Goal: Use online tool/utility

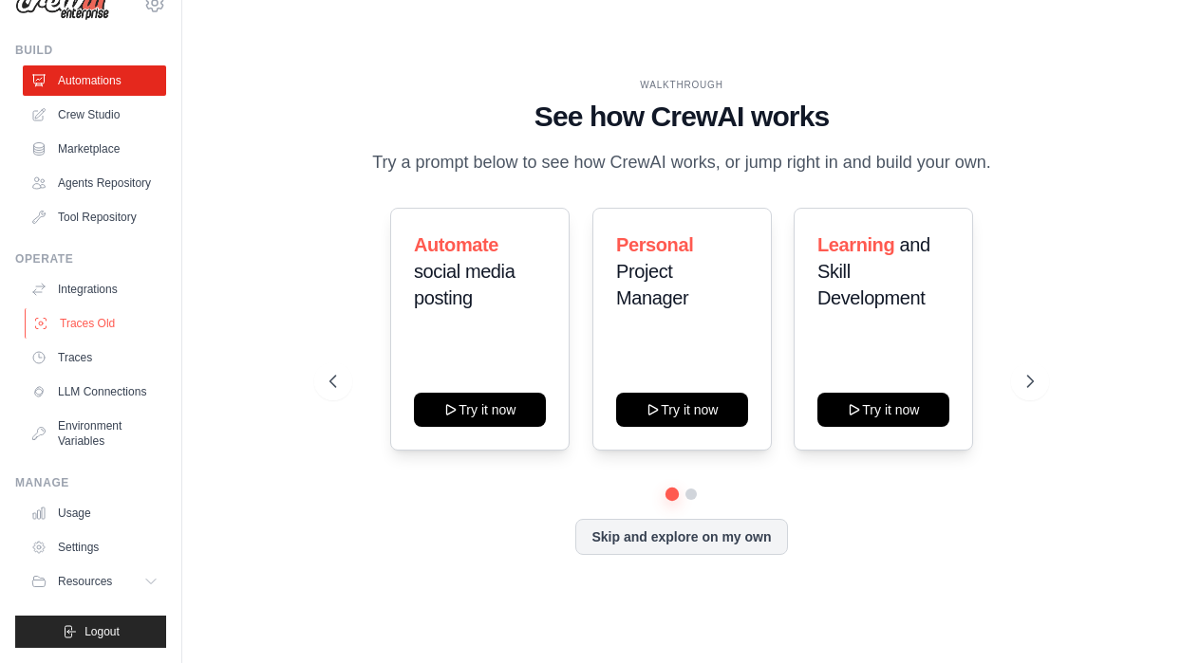
scroll to position [36, 0]
click at [104, 401] on link "LLM Connections" at bounding box center [96, 393] width 143 height 30
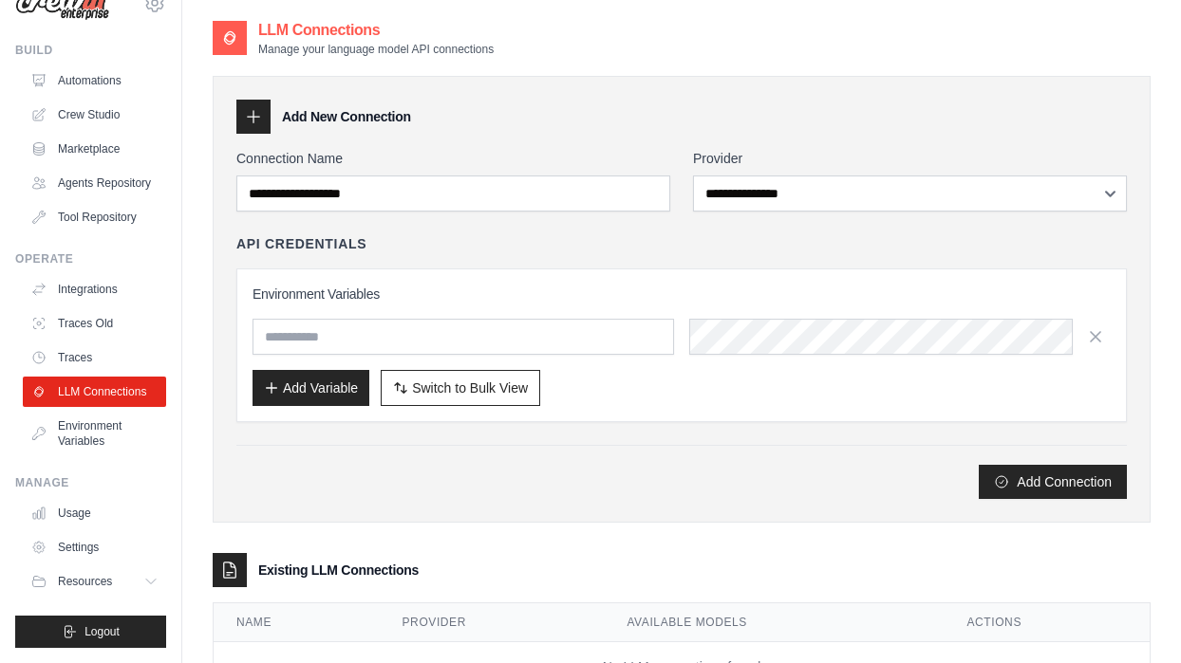
scroll to position [79, 0]
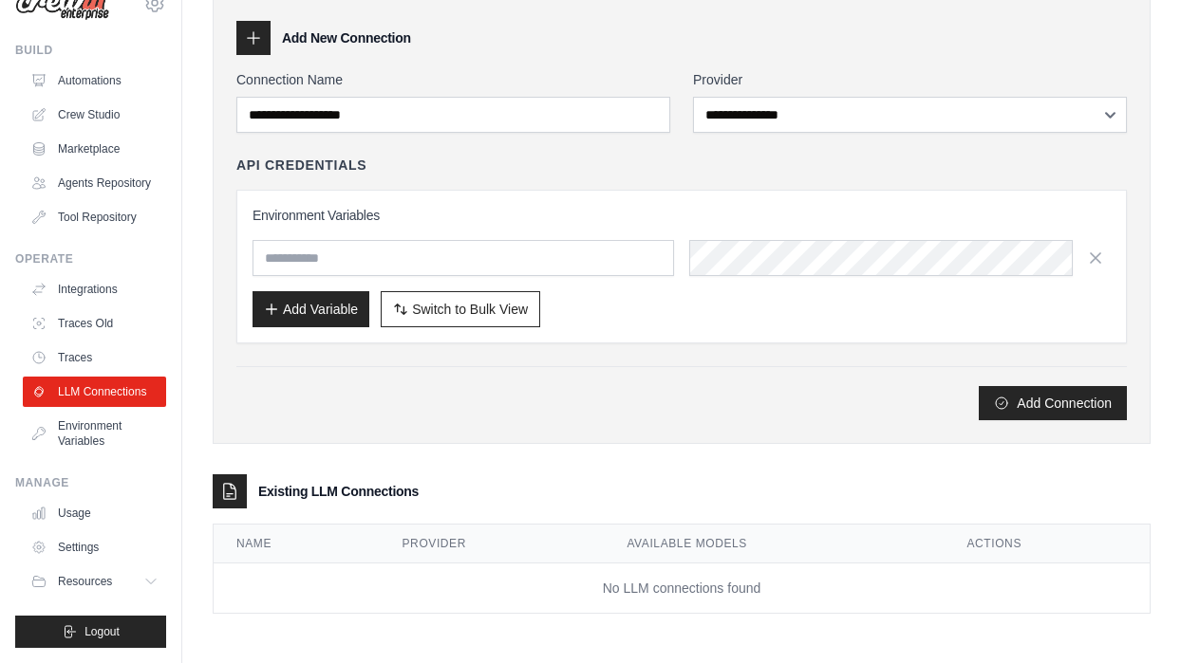
click at [409, 589] on td "No LLM connections found" at bounding box center [682, 589] width 936 height 50
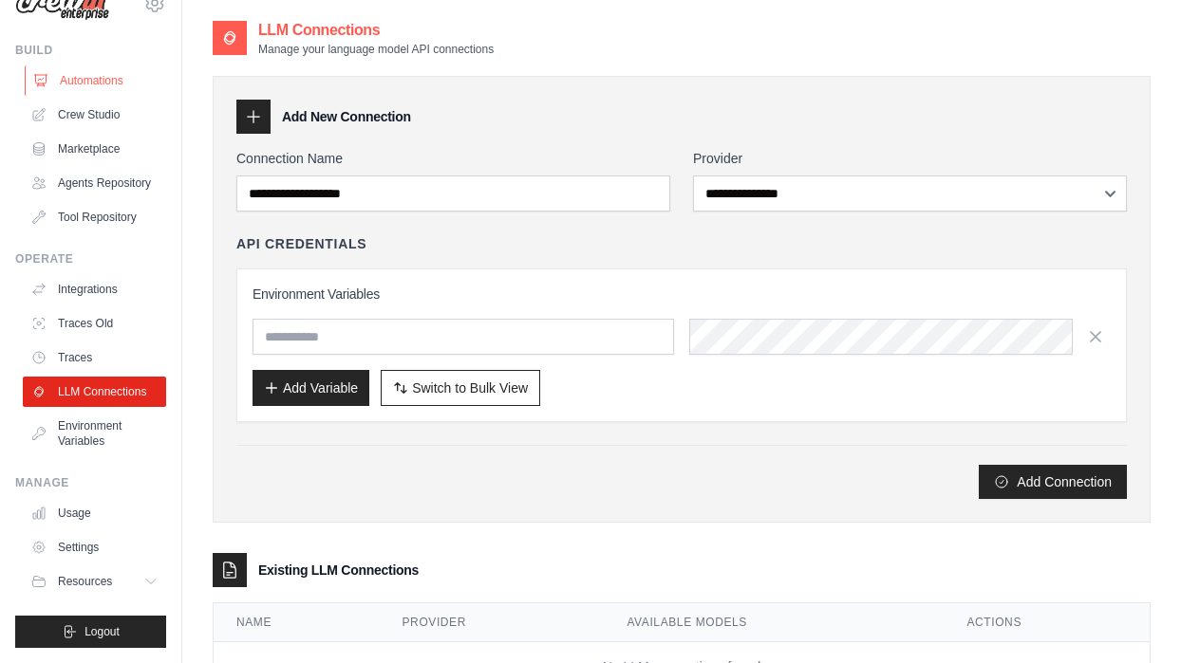
click at [84, 81] on link "Automations" at bounding box center [96, 80] width 143 height 30
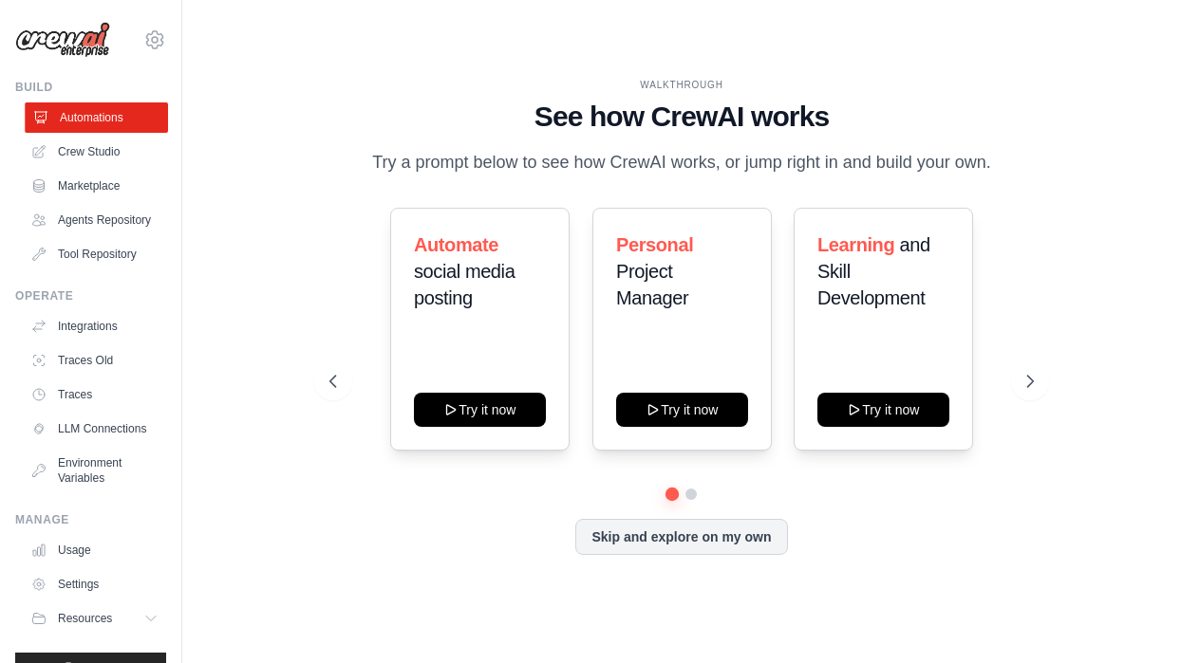
scroll to position [37, 0]
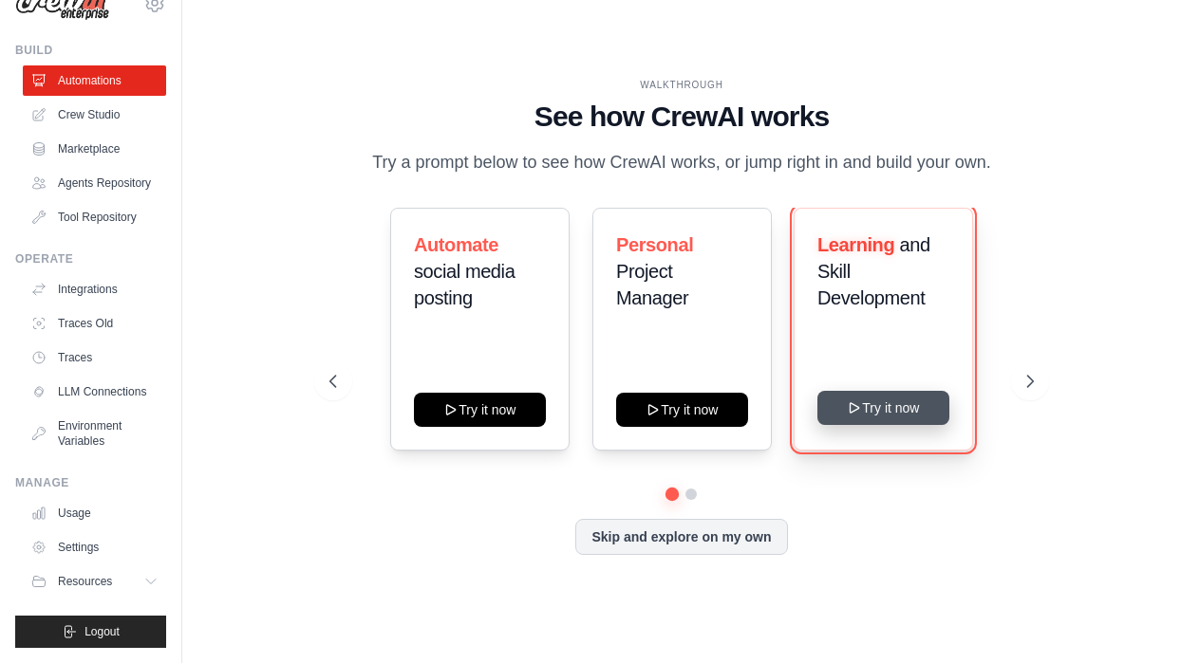
click at [871, 405] on button "Try it now" at bounding box center [883, 408] width 132 height 34
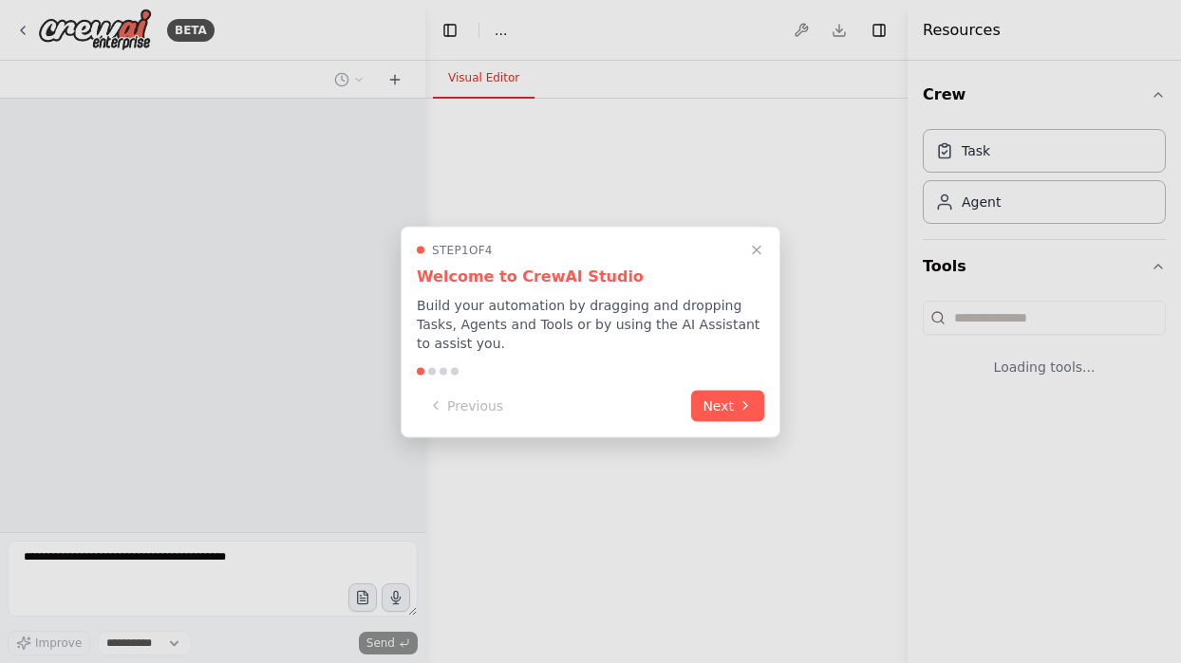
select select "****"
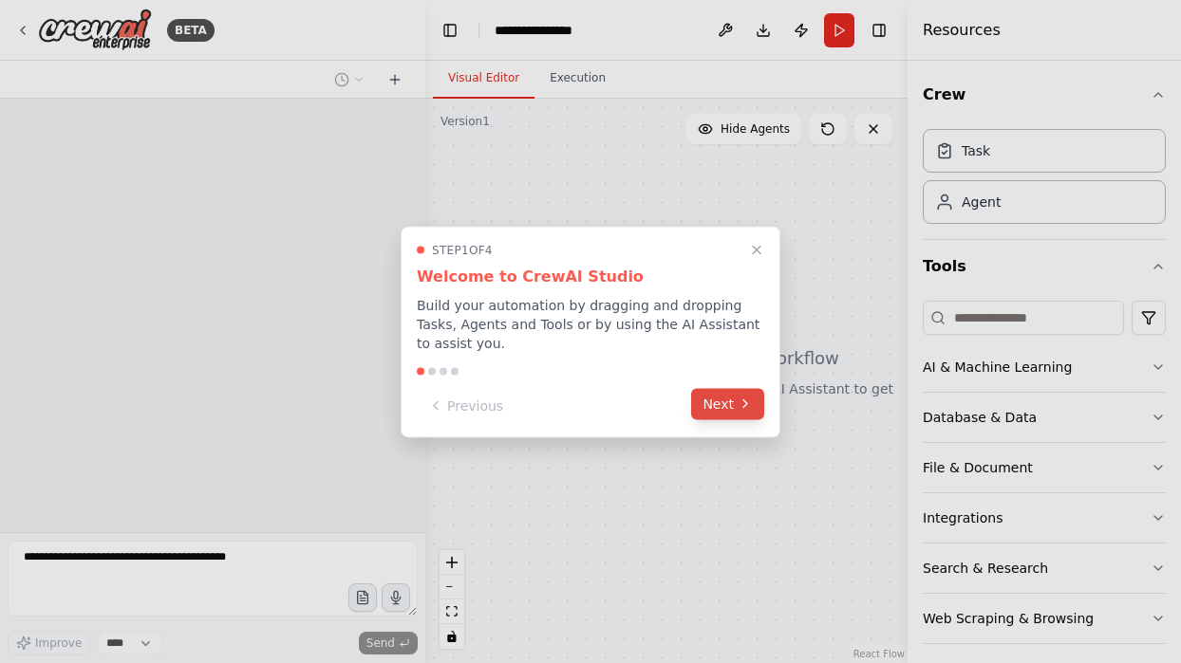
click at [712, 393] on button "Next" at bounding box center [727, 403] width 73 height 31
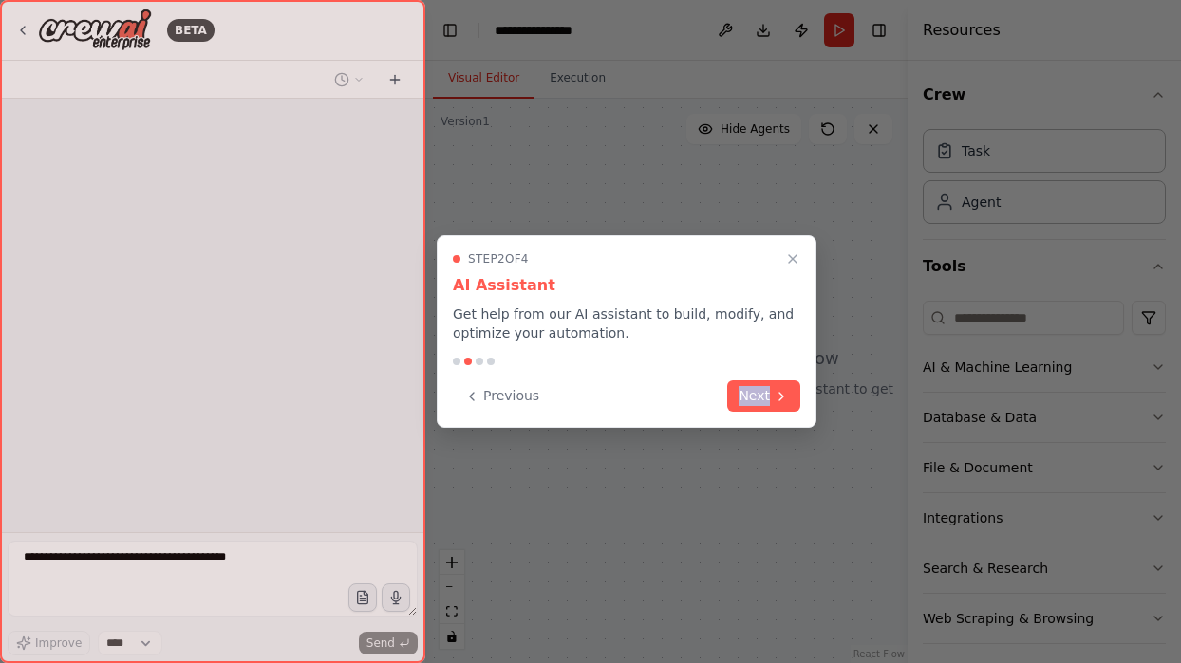
click at [712, 393] on div "Previous Next" at bounding box center [626, 396] width 347 height 31
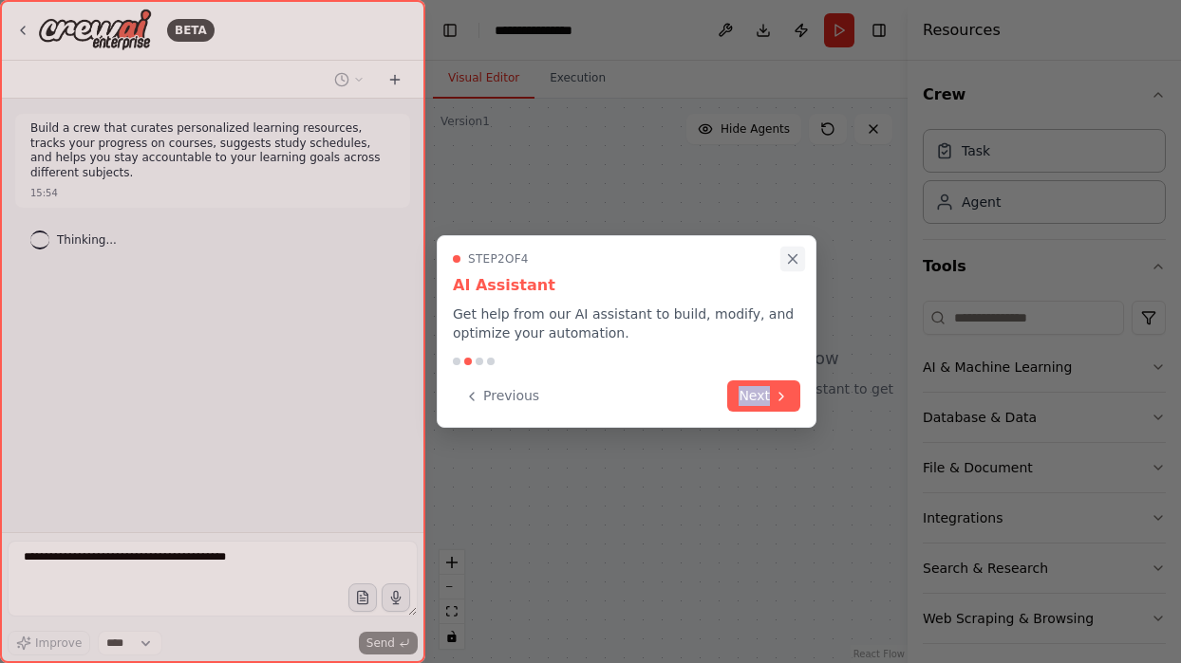
click at [792, 254] on icon "Close walkthrough" at bounding box center [792, 259] width 17 height 17
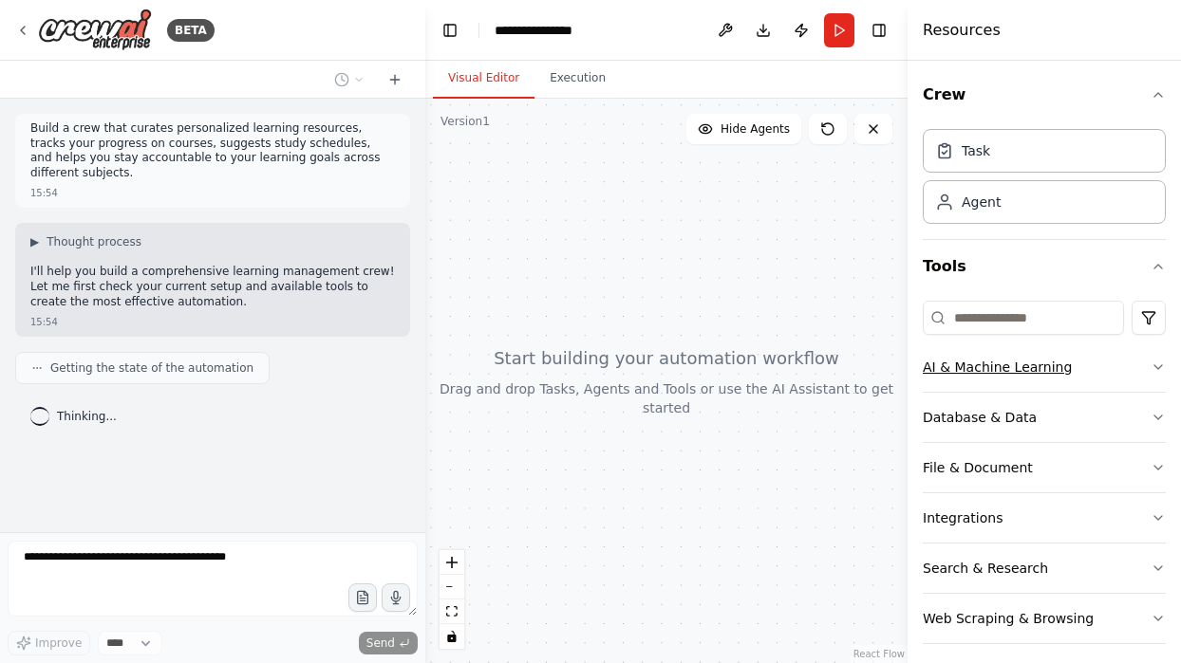
click at [1014, 368] on div "AI & Machine Learning" at bounding box center [997, 367] width 149 height 19
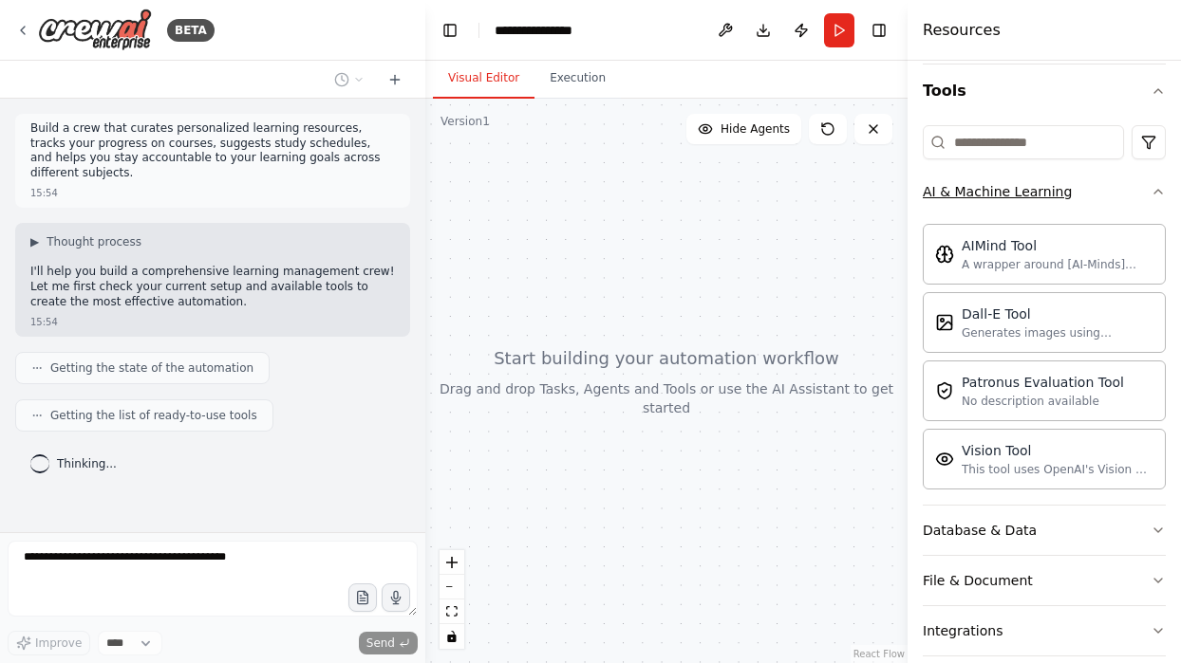
scroll to position [300, 0]
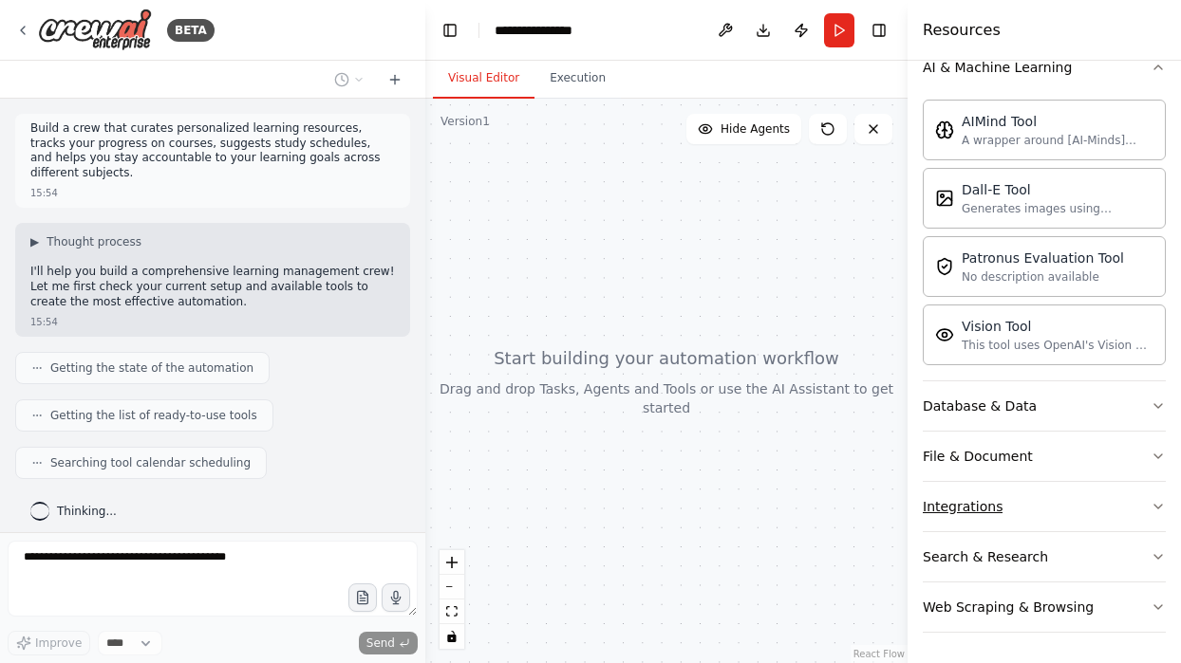
click at [1085, 513] on button "Integrations" at bounding box center [1044, 506] width 243 height 49
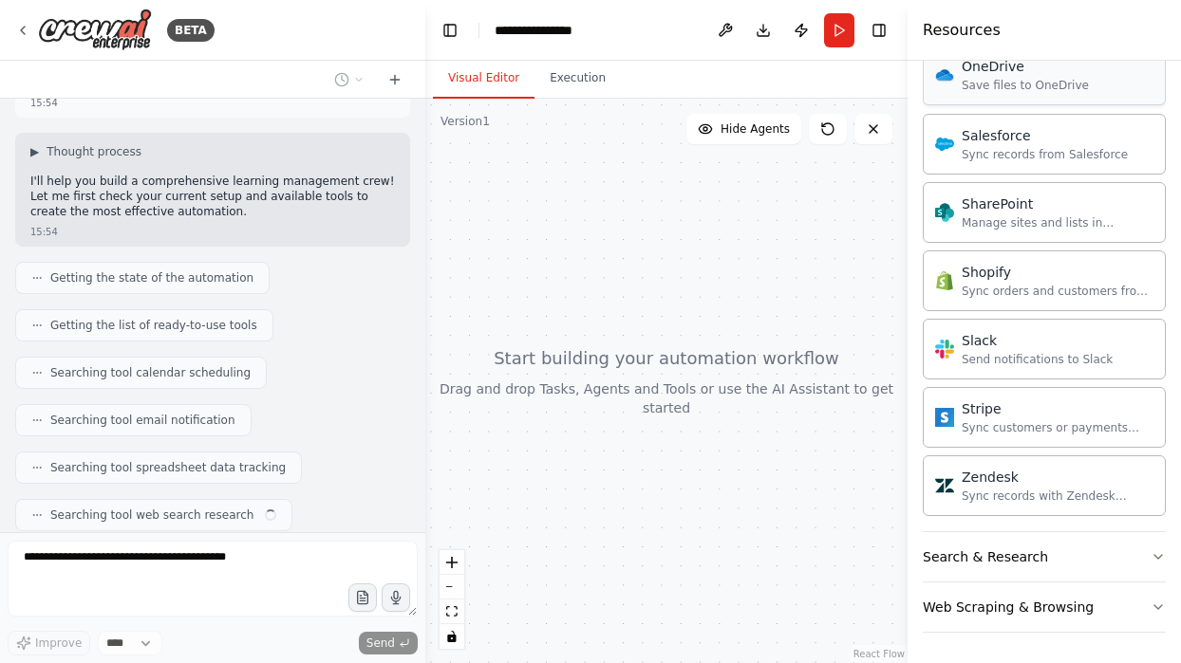
scroll to position [138, 0]
